Goal: Transaction & Acquisition: Purchase product/service

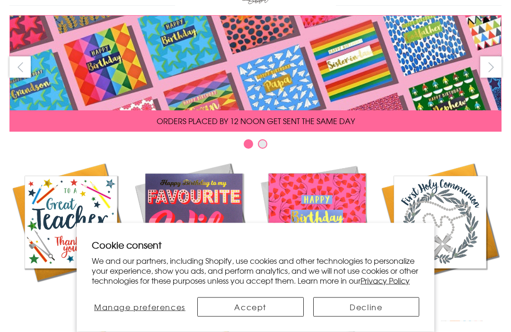
click at [271, 317] on button "Accept" at bounding box center [250, 306] width 106 height 19
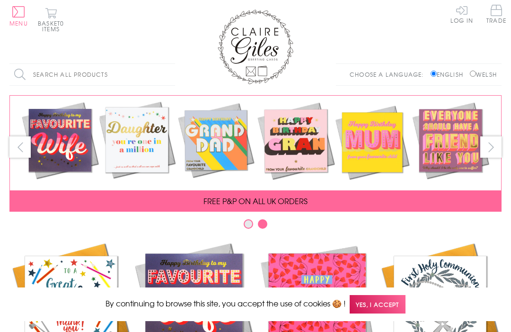
click at [478, 71] on label "Welsh" at bounding box center [483, 74] width 27 height 9
click at [476, 71] on input "Welsh" at bounding box center [473, 74] width 6 height 6
radio input "true"
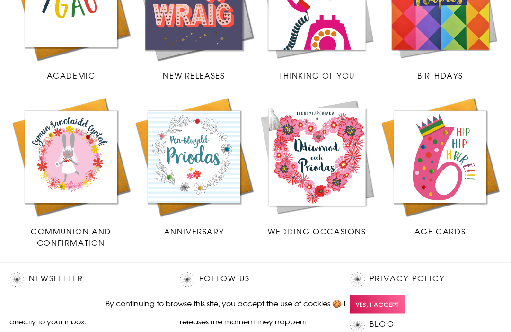
scroll to position [306, 0]
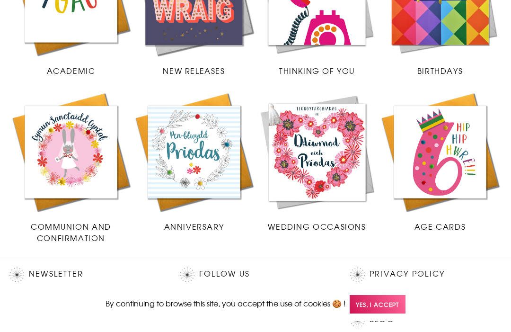
click at [458, 177] on img at bounding box center [440, 151] width 123 height 123
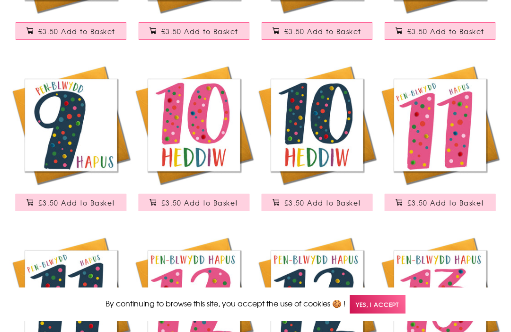
scroll to position [746, 0]
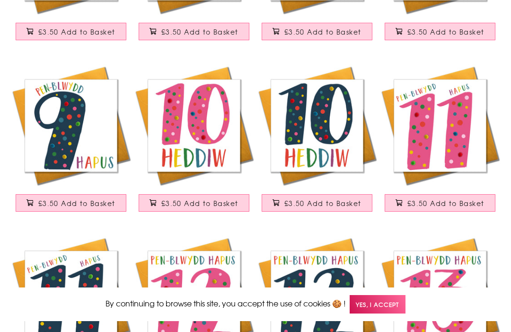
click at [460, 133] on img at bounding box center [440, 125] width 123 height 123
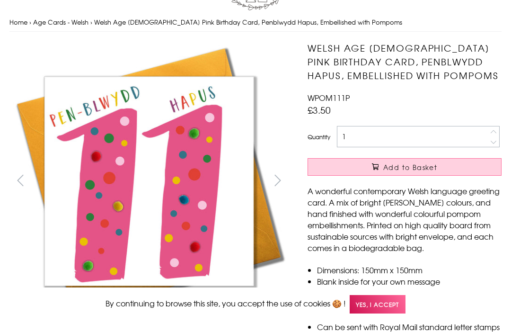
scroll to position [77, 0]
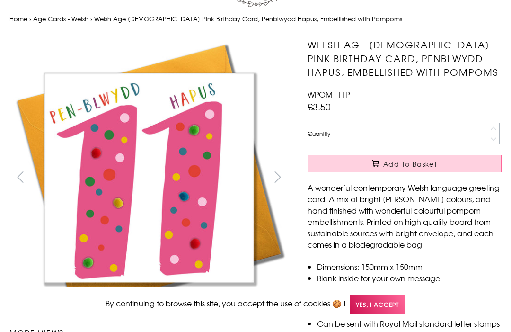
click at [406, 313] on span "Yes, I accept" at bounding box center [378, 304] width 56 height 18
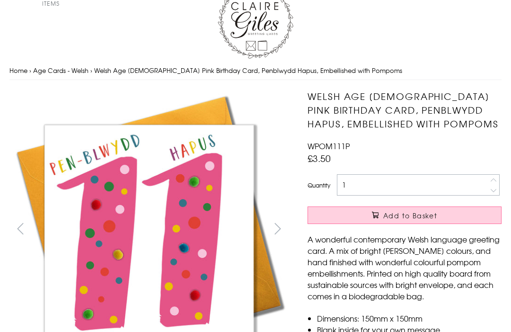
scroll to position [25, 0]
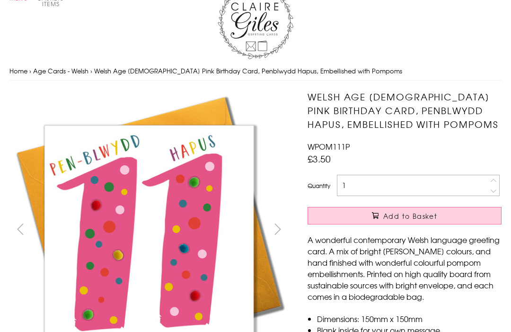
click at [430, 217] on span "Add to Basket" at bounding box center [410, 216] width 54 height 9
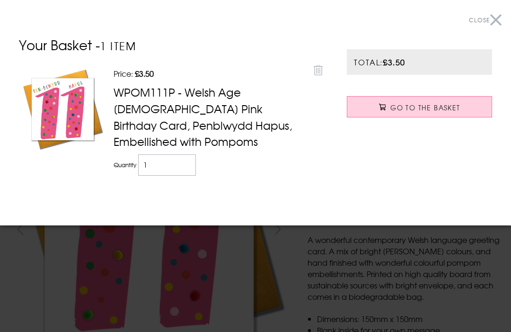
click at [458, 108] on span "Go to the Basket" at bounding box center [425, 107] width 70 height 9
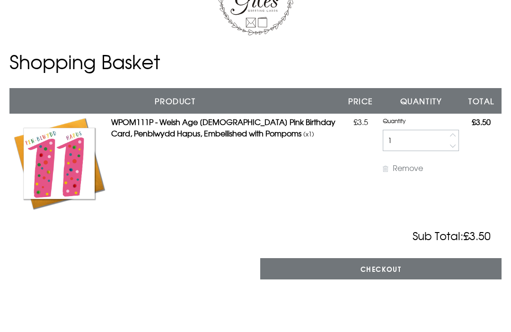
scroll to position [52, 0]
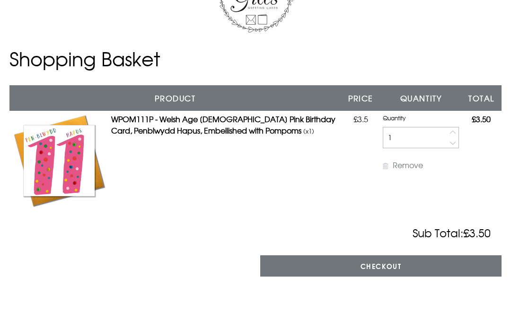
click at [397, 265] on input "Checkout" at bounding box center [380, 265] width 241 height 21
